Goal: Communication & Community: Share content

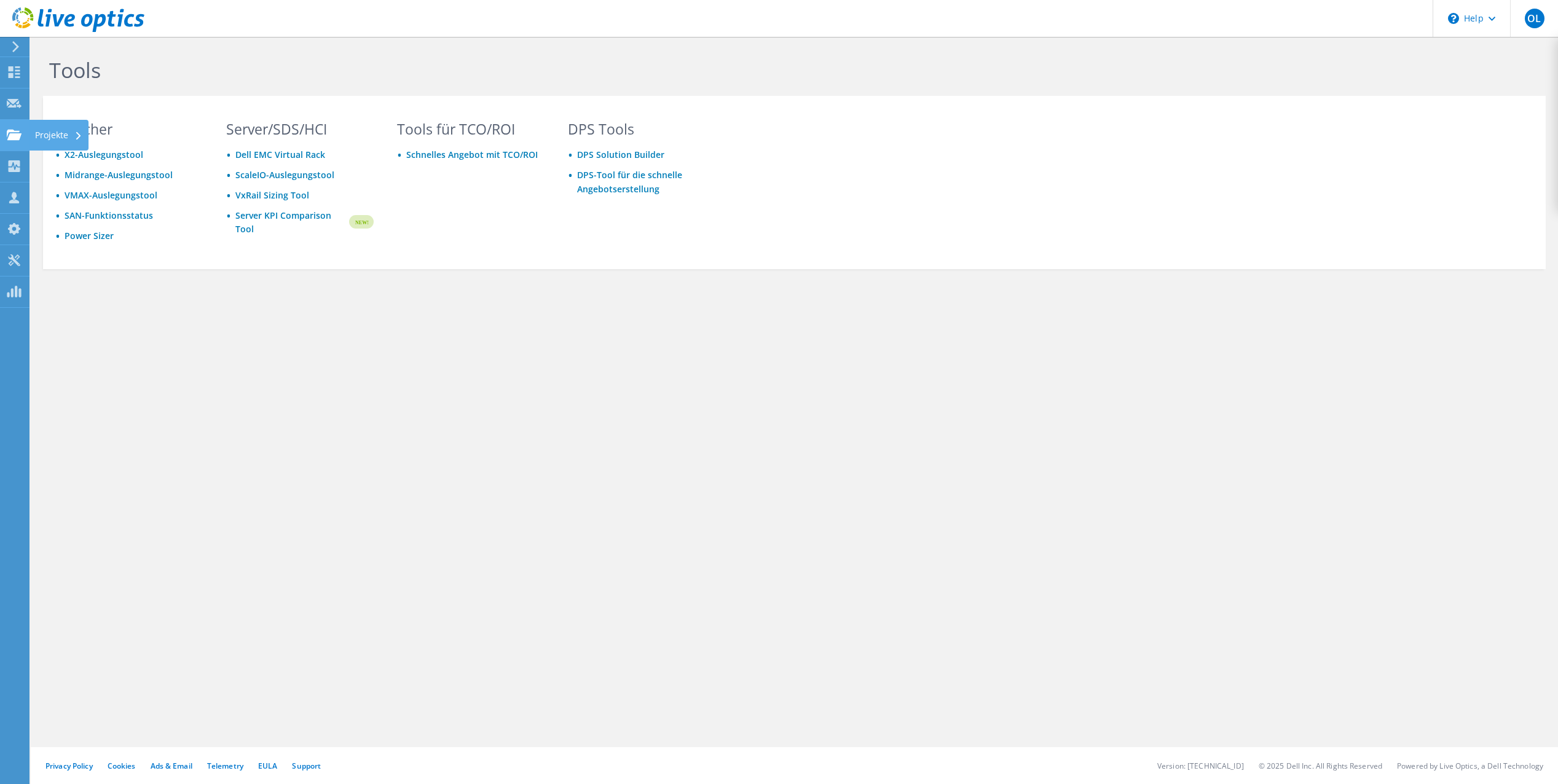
click at [19, 137] on use at bounding box center [14, 135] width 15 height 11
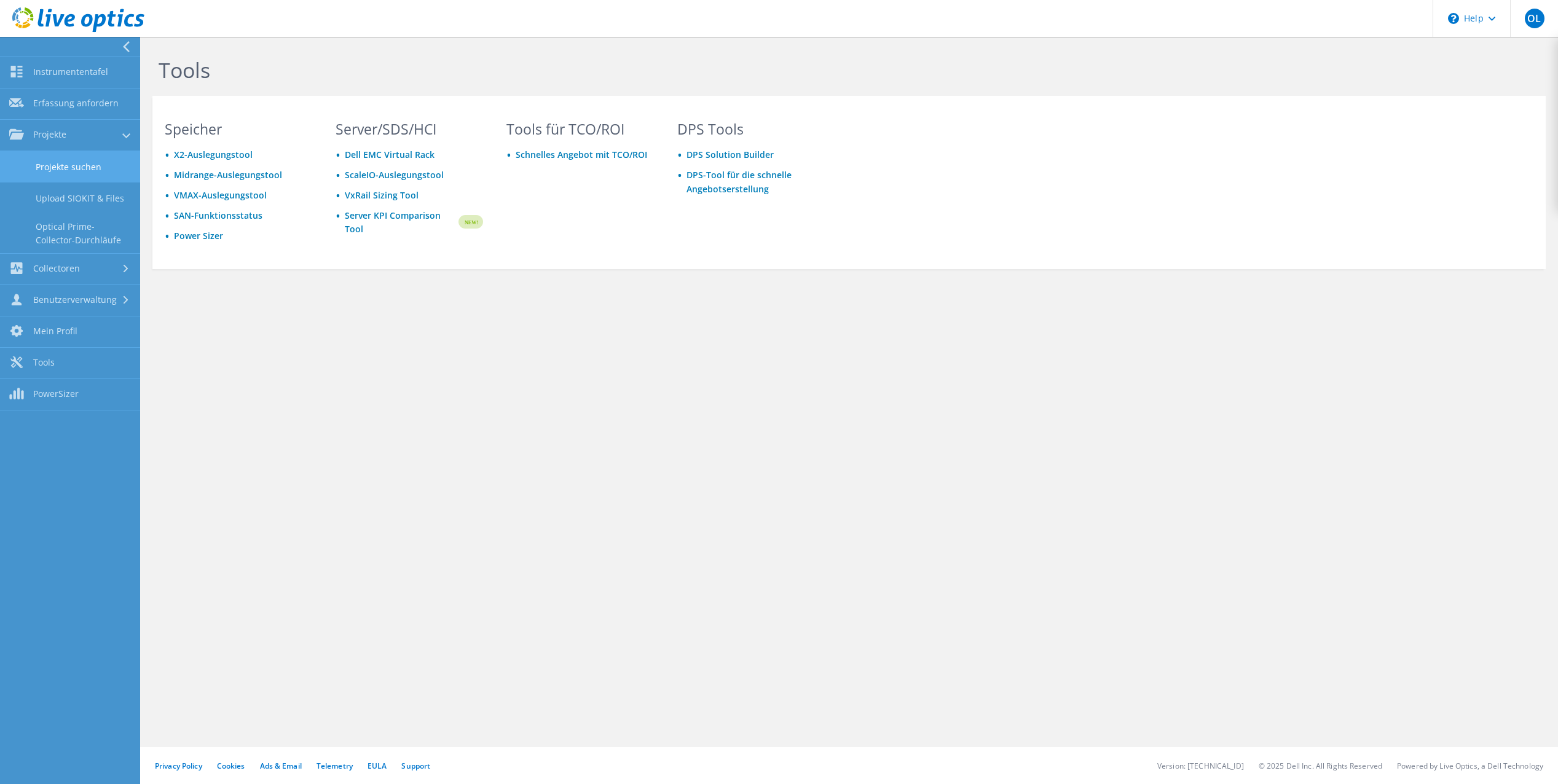
click at [92, 169] on link "Projekte suchen" at bounding box center [70, 167] width 140 height 31
click at [85, 135] on link "Projekte" at bounding box center [70, 135] width 140 height 31
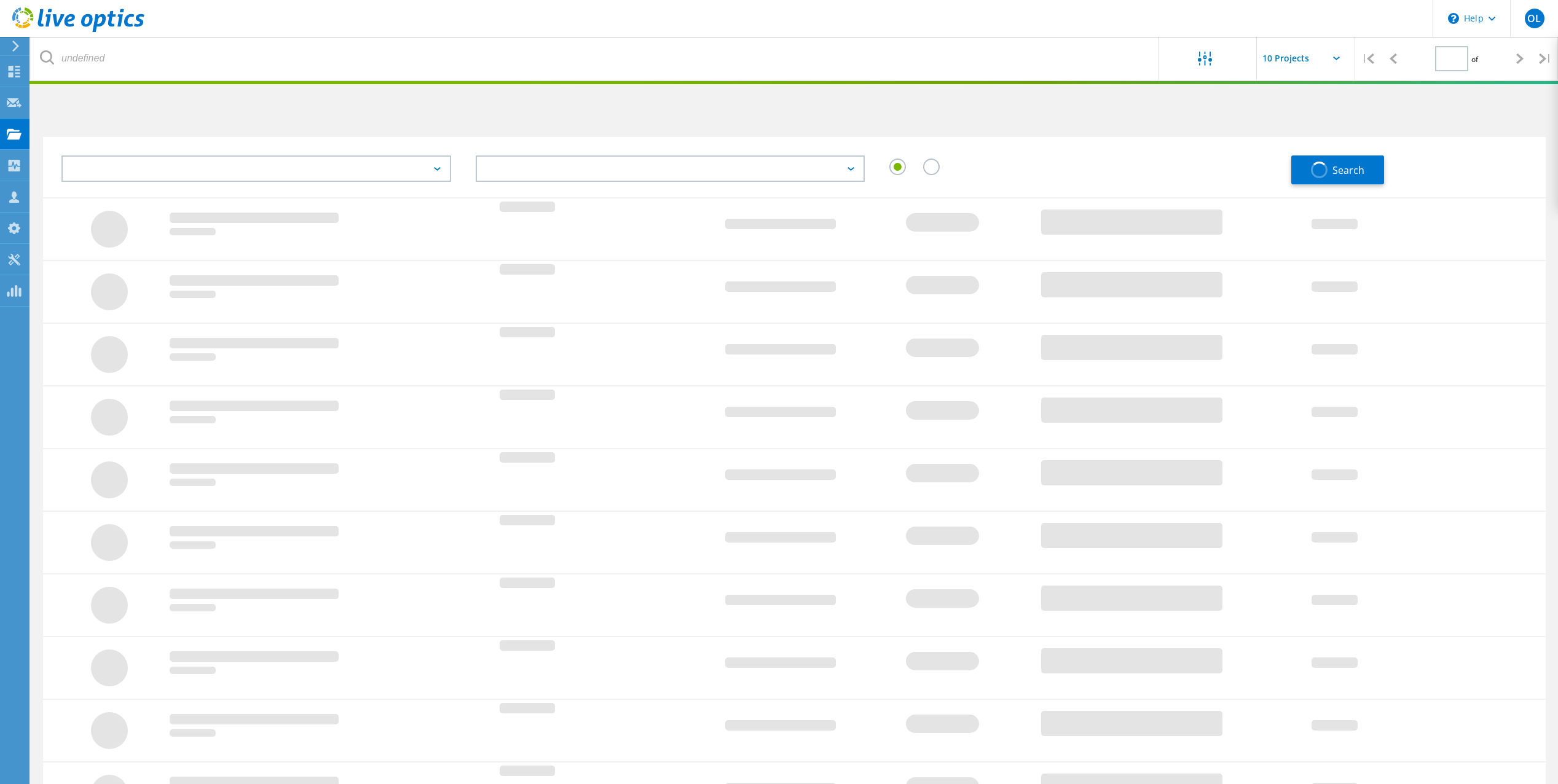
type input "1"
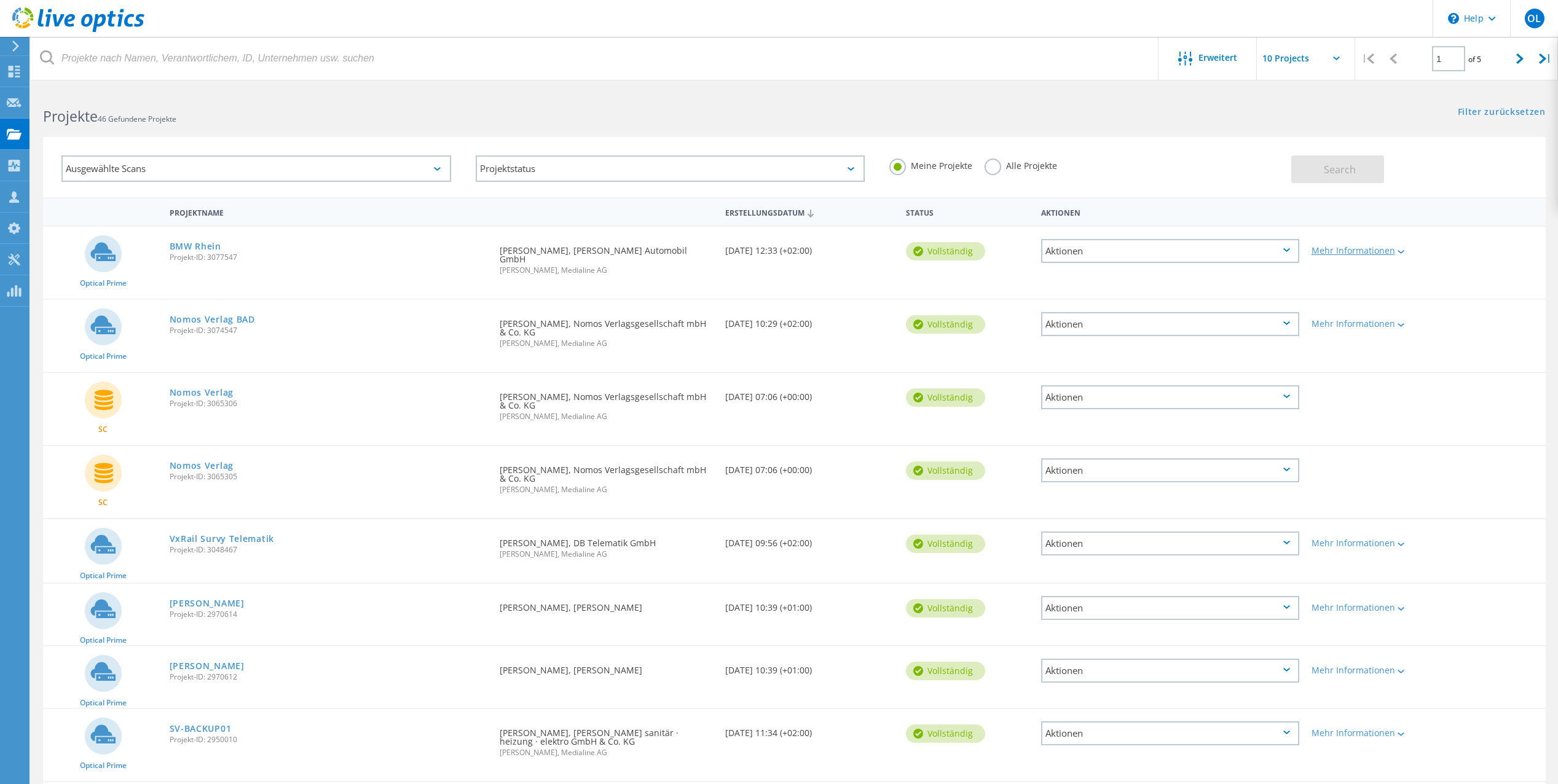
click at [1368, 252] on div "Mehr Informationen" at bounding box center [1366, 251] width 108 height 9
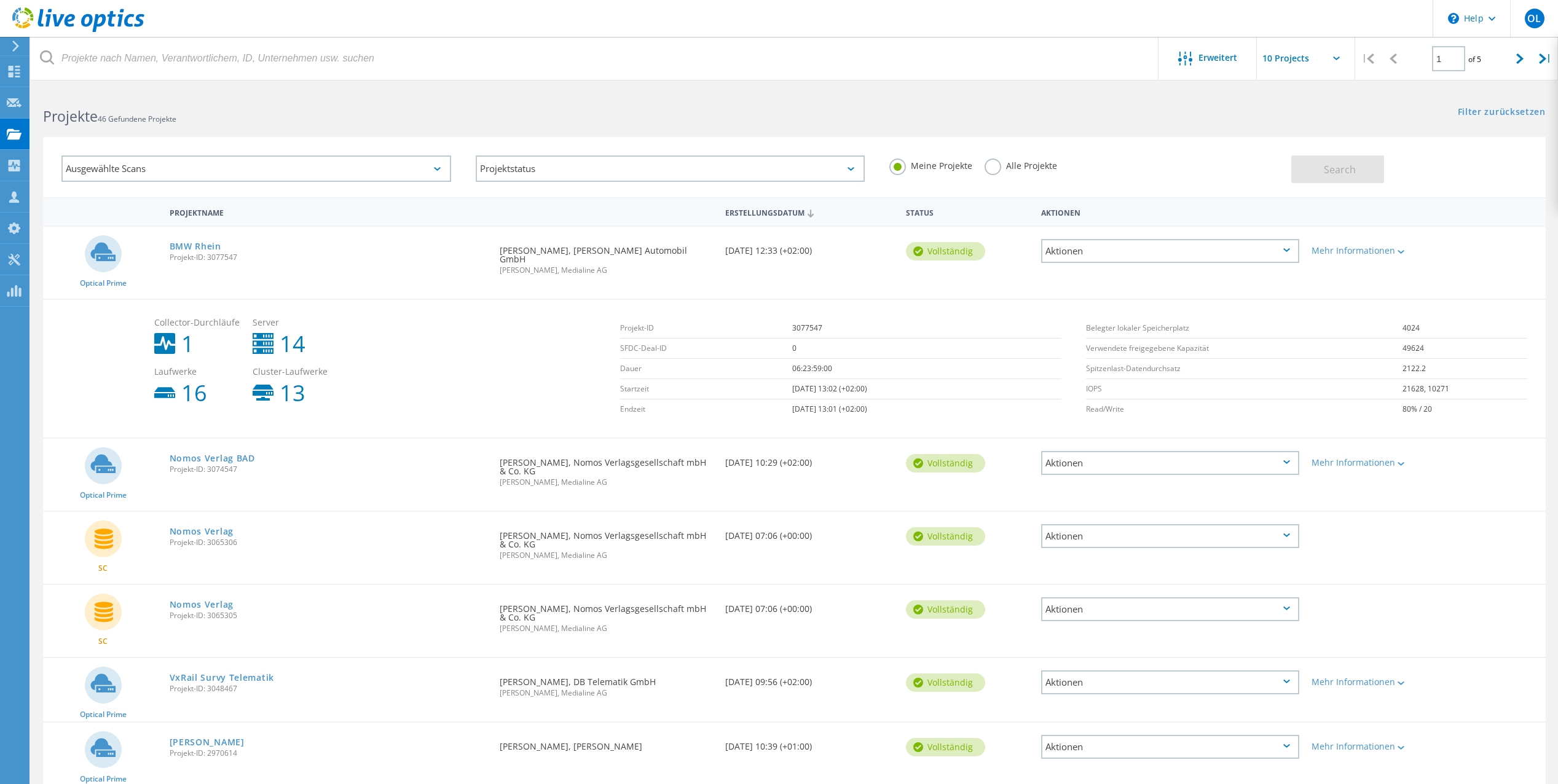
click at [1277, 253] on div "Aktionen" at bounding box center [1170, 251] width 258 height 24
click at [1079, 260] on div "Freigabe" at bounding box center [1171, 261] width 256 height 19
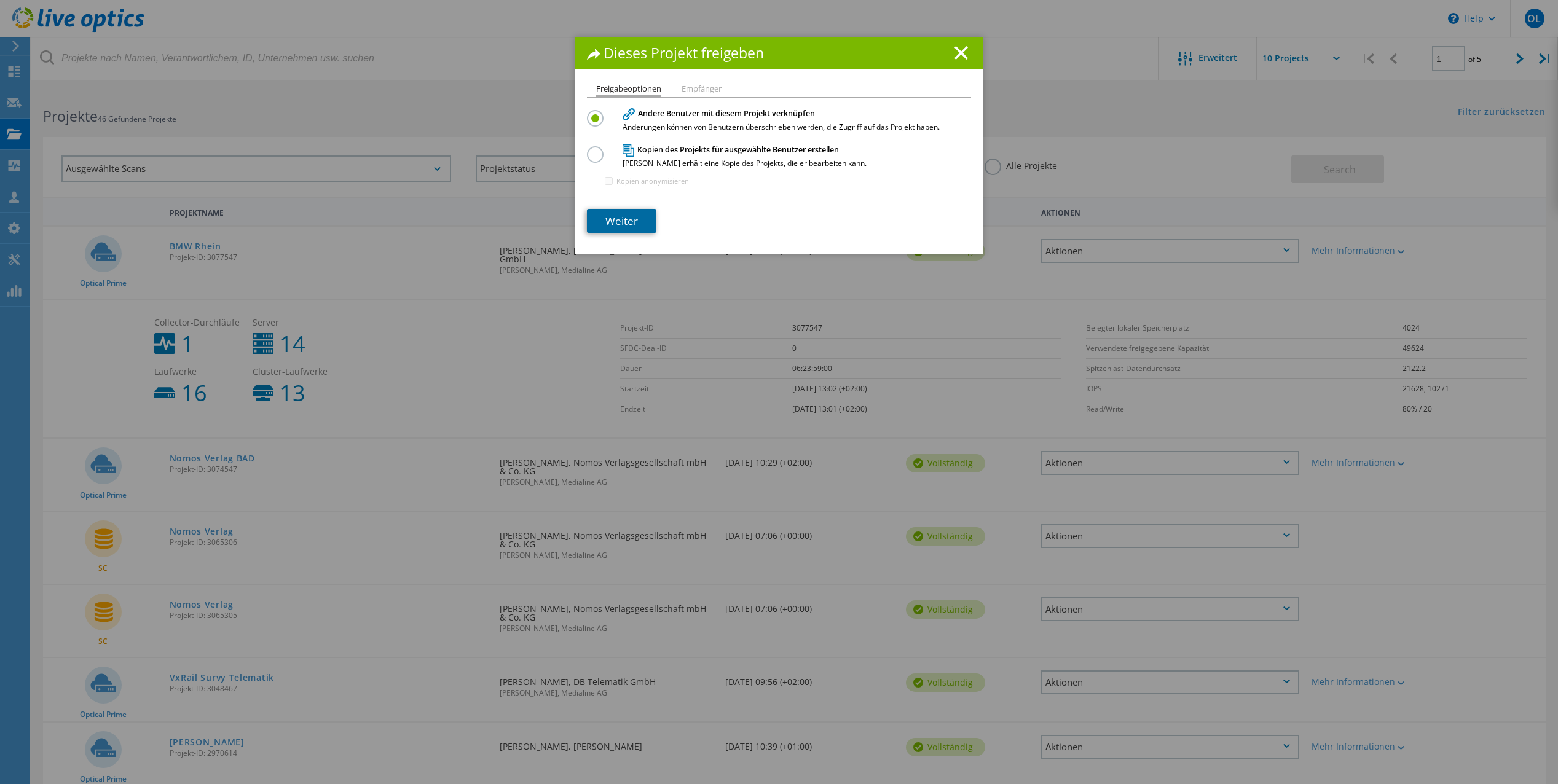
click at [619, 213] on link "Weiter" at bounding box center [622, 221] width 69 height 24
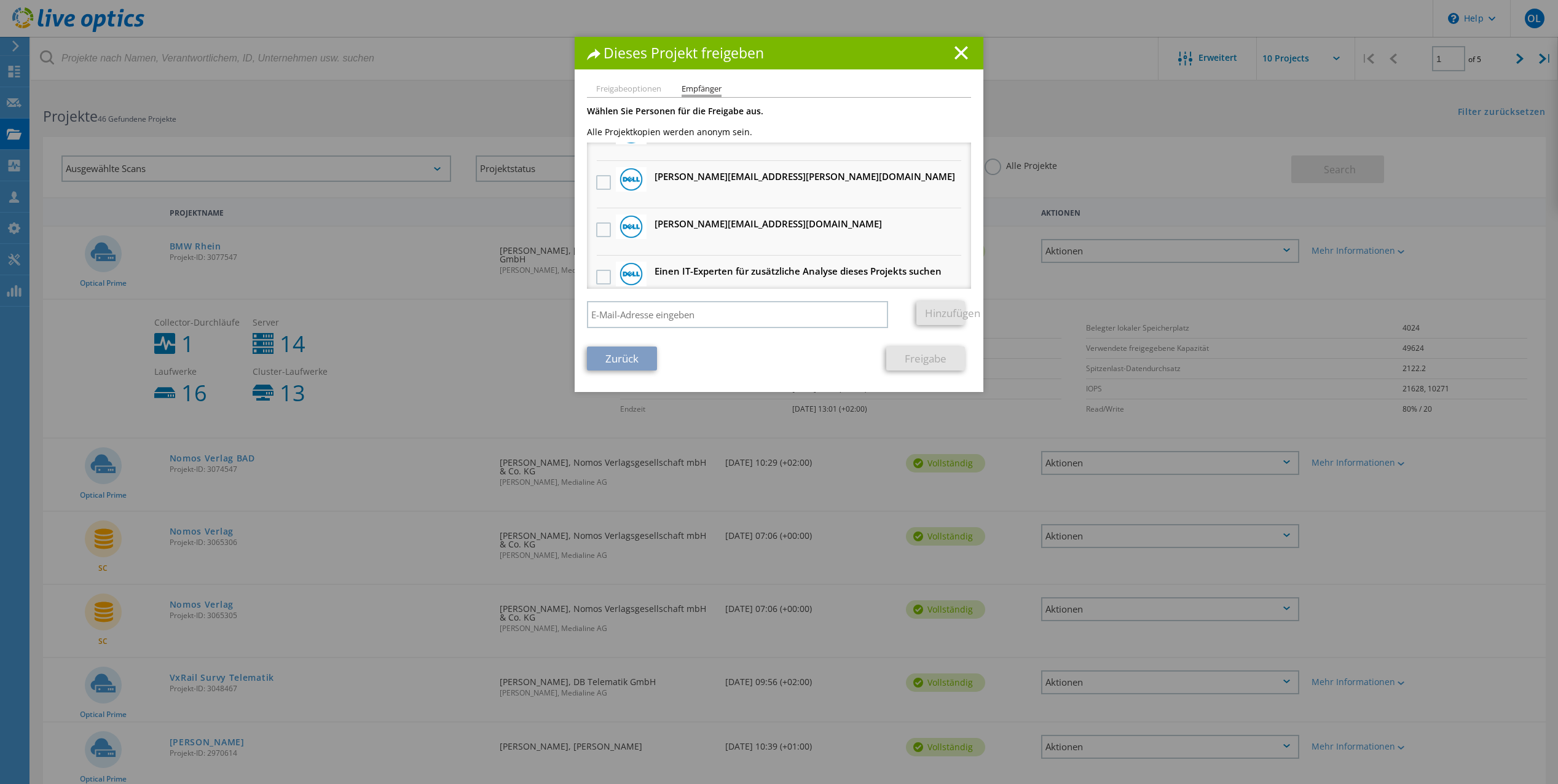
scroll to position [1084, 0]
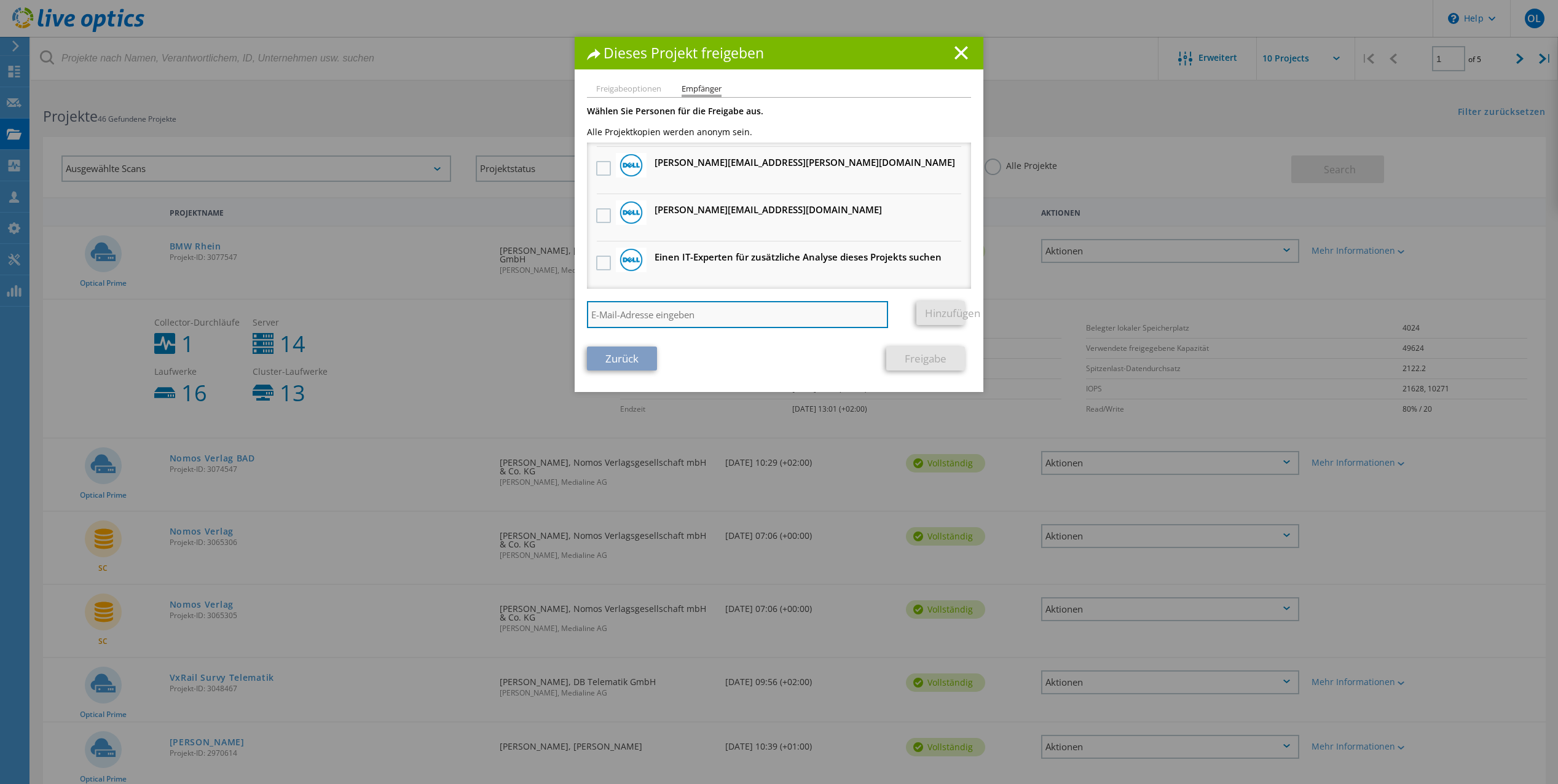
click at [682, 312] on input "search" at bounding box center [738, 315] width 301 height 27
type input "matthias.leonhardt@medialine.ag"
click at [918, 307] on link "Hinzufügen" at bounding box center [941, 313] width 49 height 24
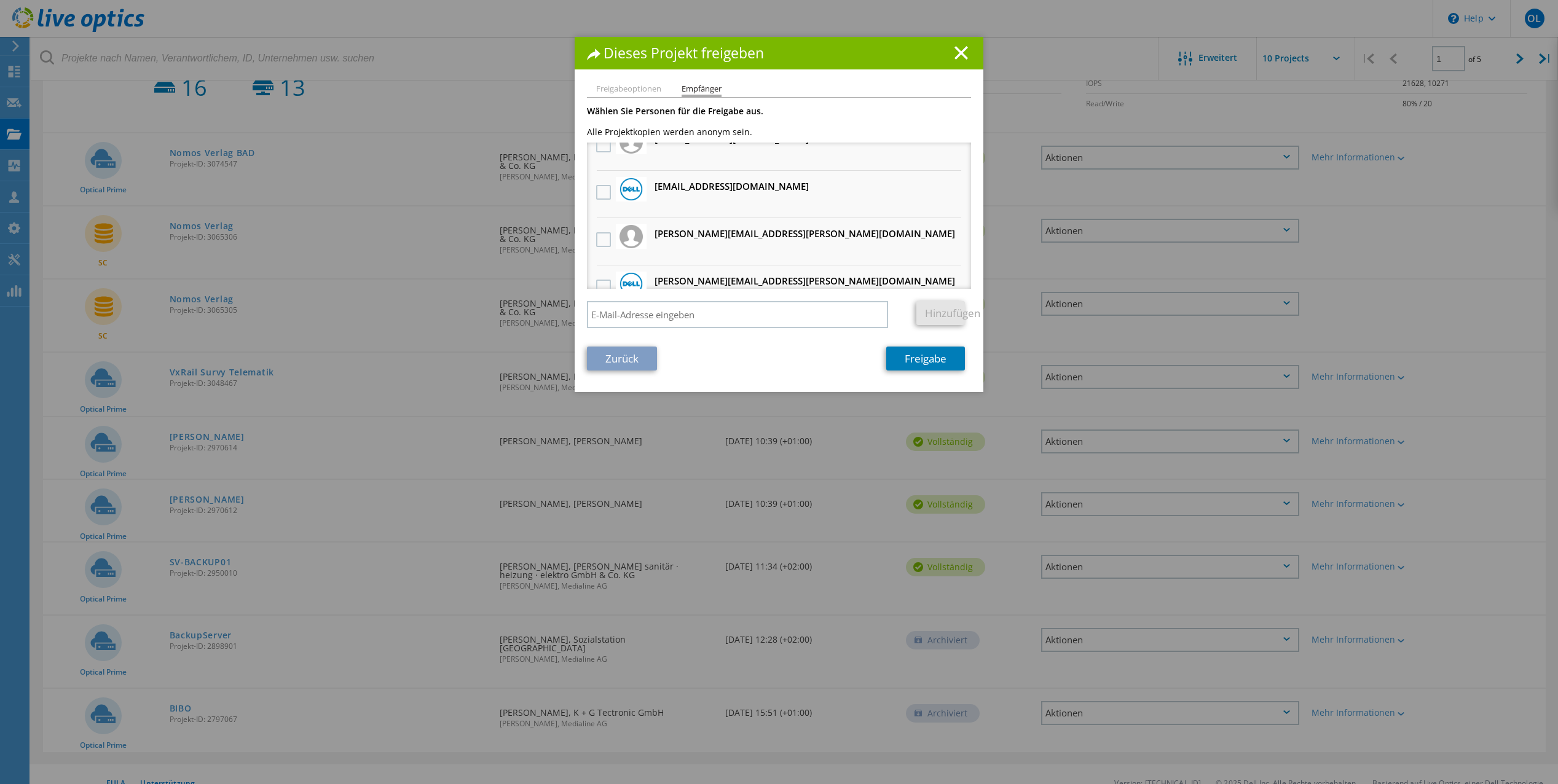
scroll to position [0, 0]
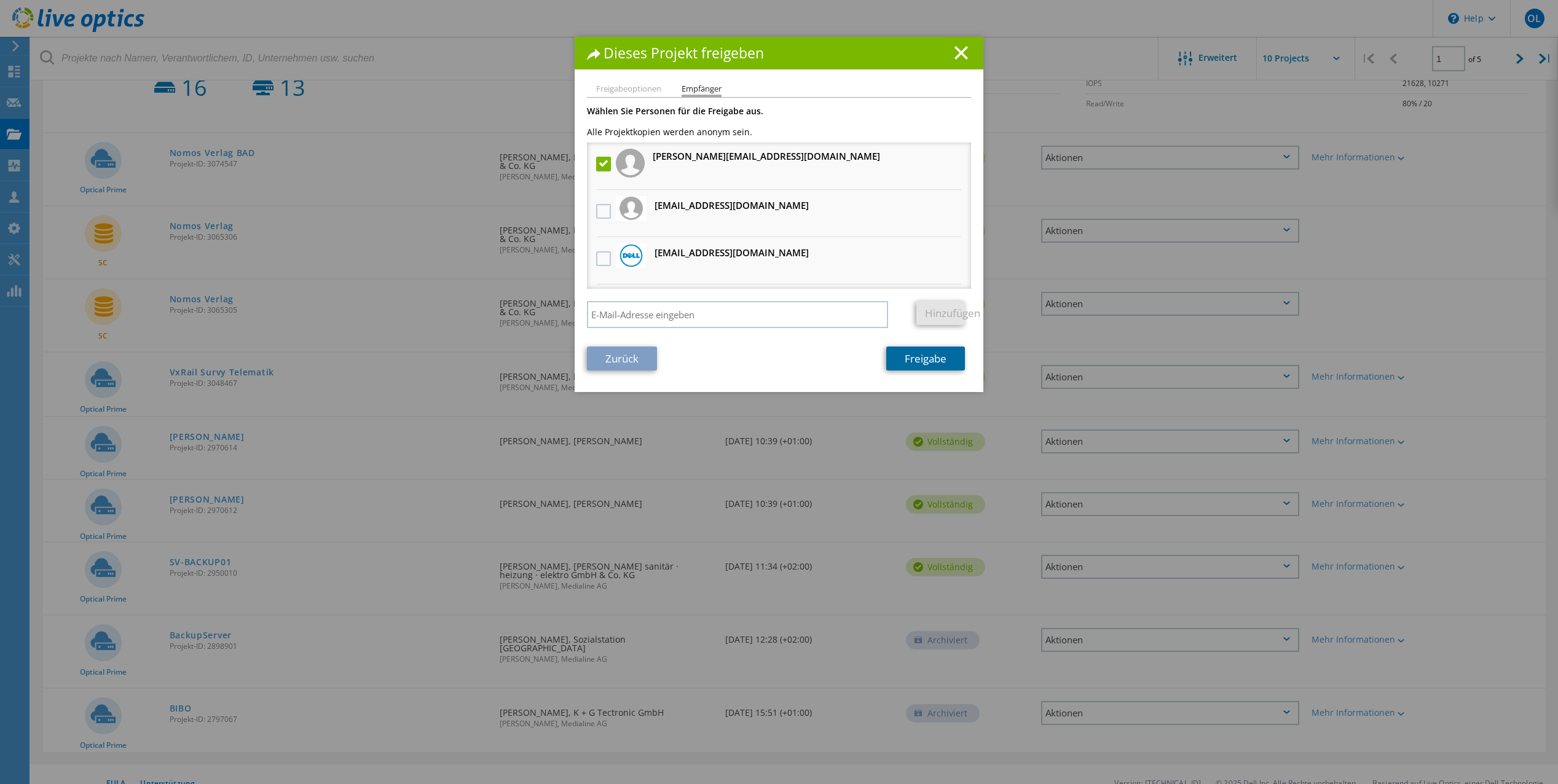
click at [923, 357] on link "Freigabe" at bounding box center [926, 359] width 79 height 24
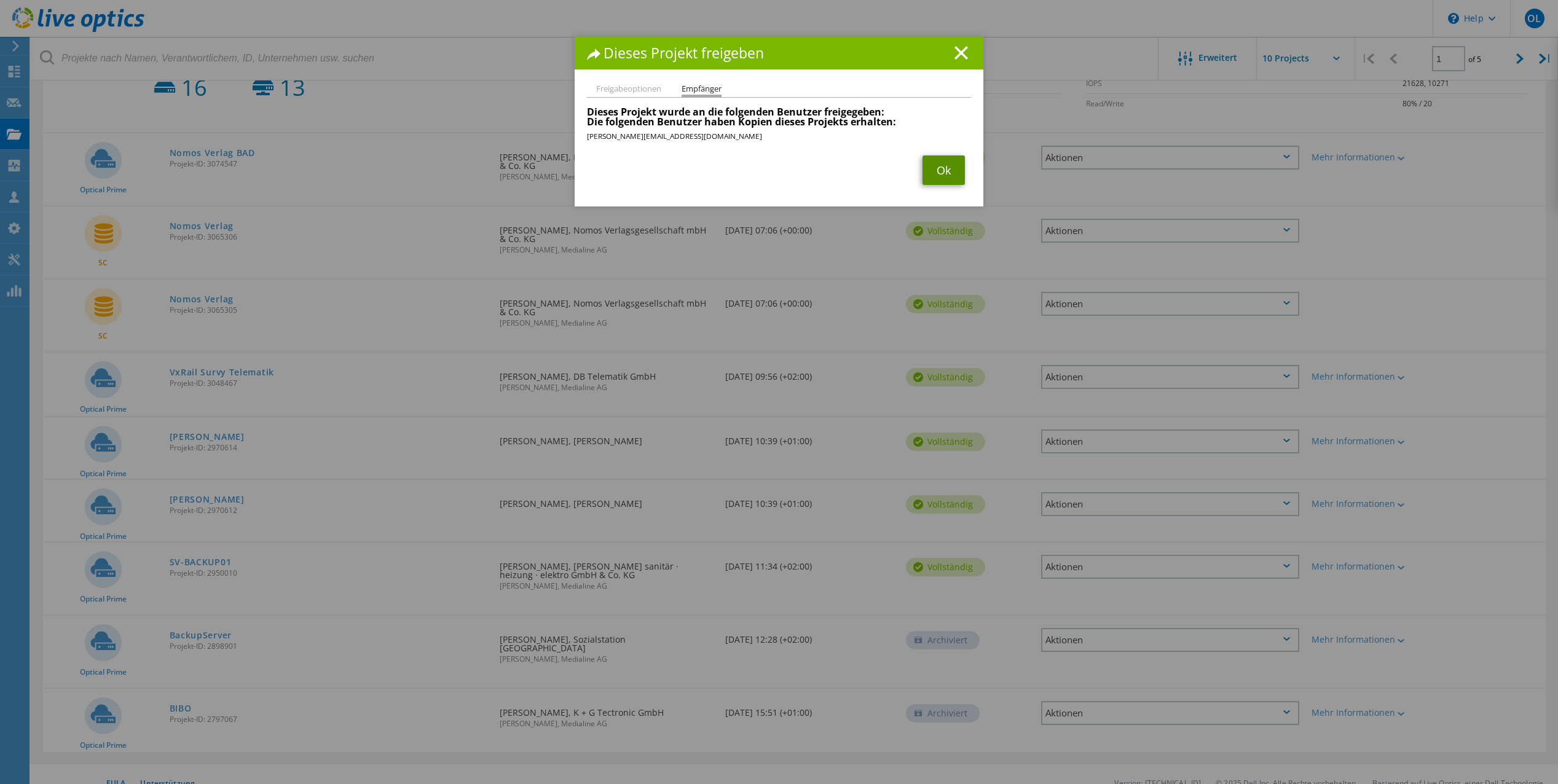
click at [931, 165] on link "Ok" at bounding box center [944, 170] width 43 height 29
